Goal: Register for event/course

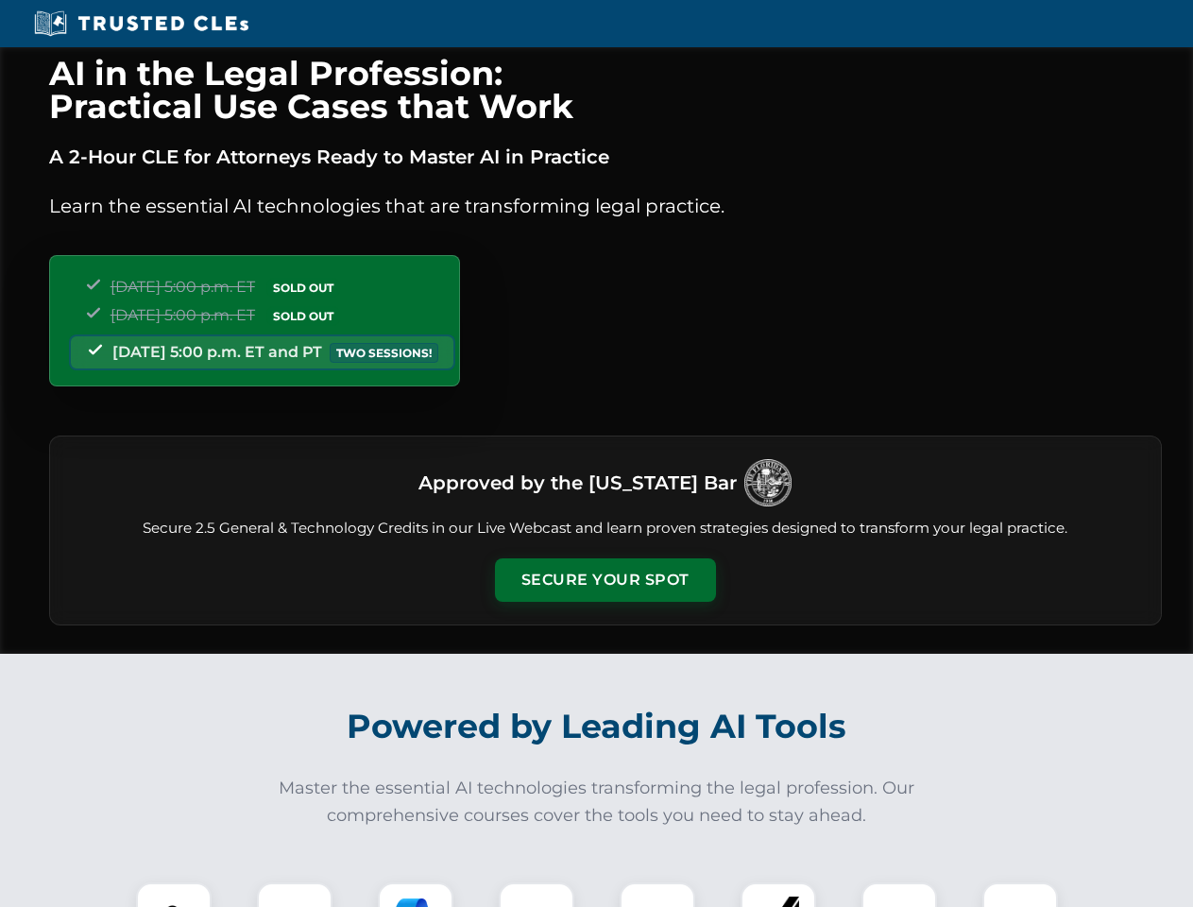
click at [604, 580] on button "Secure Your Spot" at bounding box center [605, 579] width 221 height 43
click at [174, 894] on img at bounding box center [173, 919] width 55 height 55
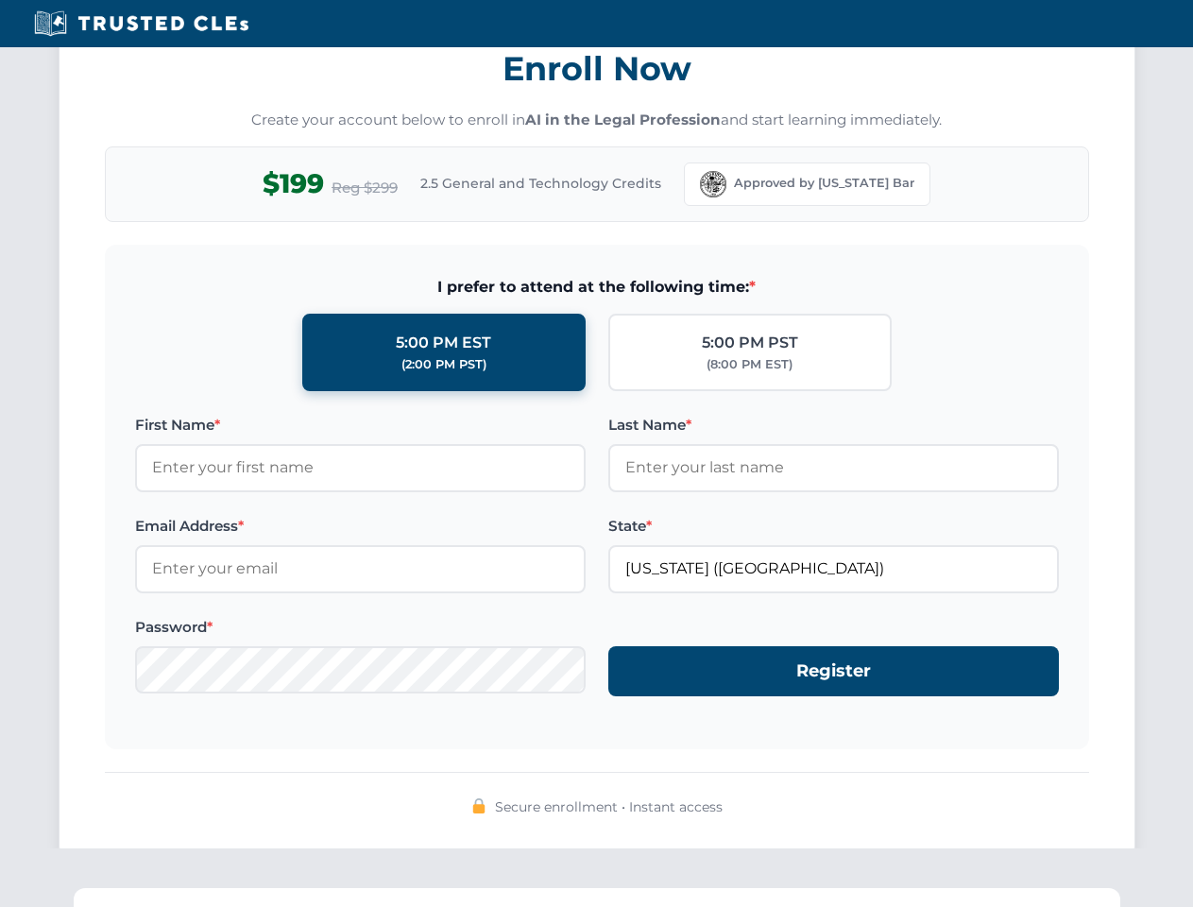
scroll to position [1854, 0]
